Goal: Information Seeking & Learning: Learn about a topic

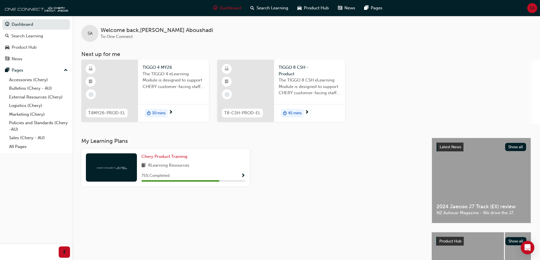
click at [184, 114] on div "30 mins" at bounding box center [173, 113] width 71 height 18
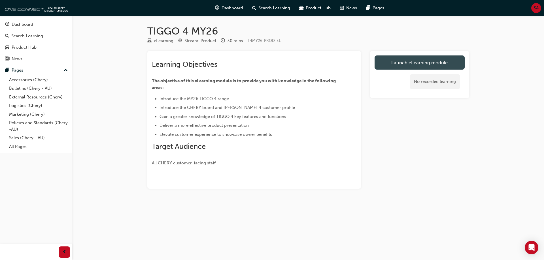
click at [383, 58] on link "Launch eLearning module" at bounding box center [420, 63] width 90 height 14
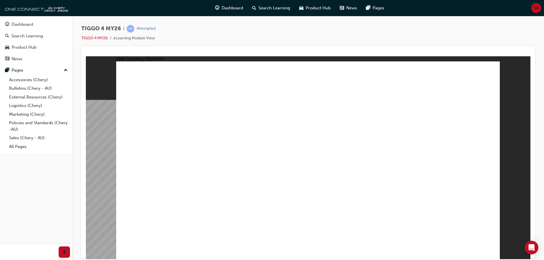
click at [98, 184] on div "slide: Learning Objectives Rectangle 7 Rectangle 1 Focusing on five key attribu…" at bounding box center [308, 157] width 445 height 203
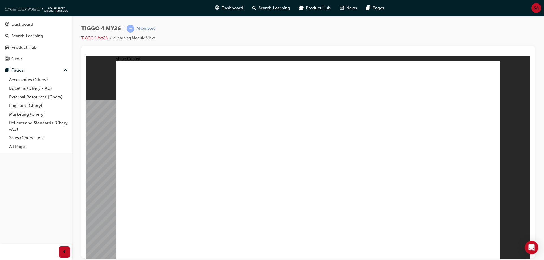
drag, startPoint x: 450, startPoint y: 81, endPoint x: 454, endPoint y: 97, distance: 16.8
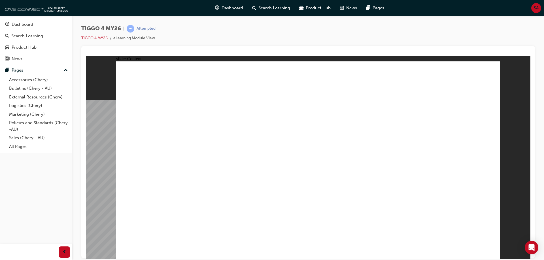
click at [499, 35] on div "TIGGO 4 MY26 | Attempted TIGGO 4 MY26 eLearning Module View" at bounding box center [308, 35] width 454 height 21
